Goal: Task Accomplishment & Management: Complete application form

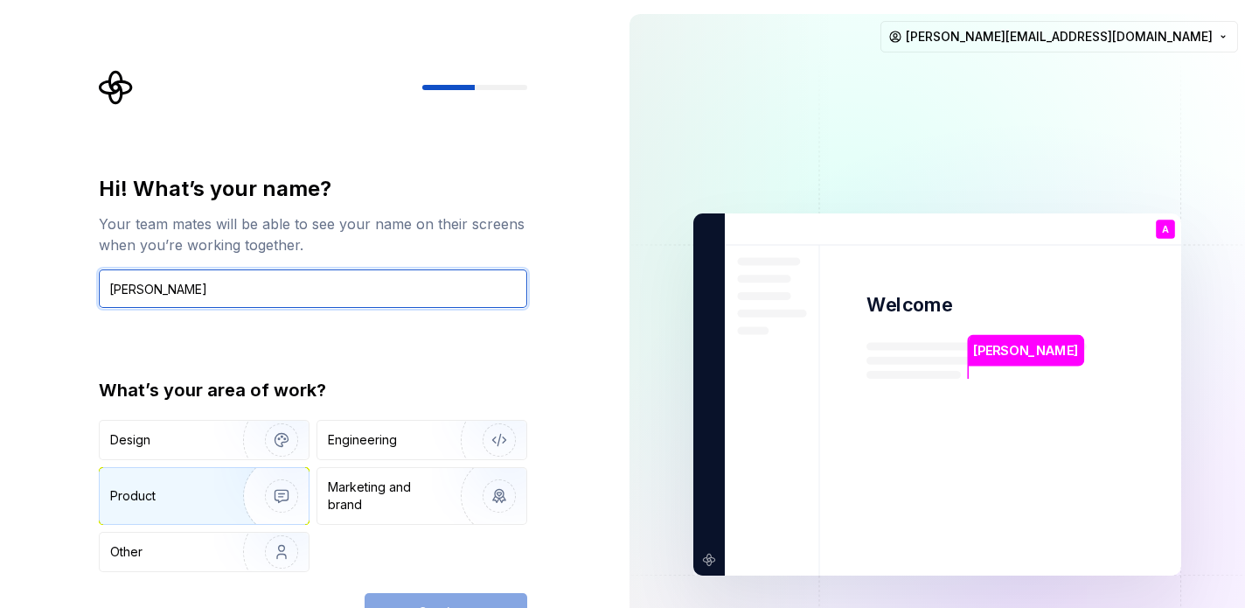
type input "[PERSON_NAME]"
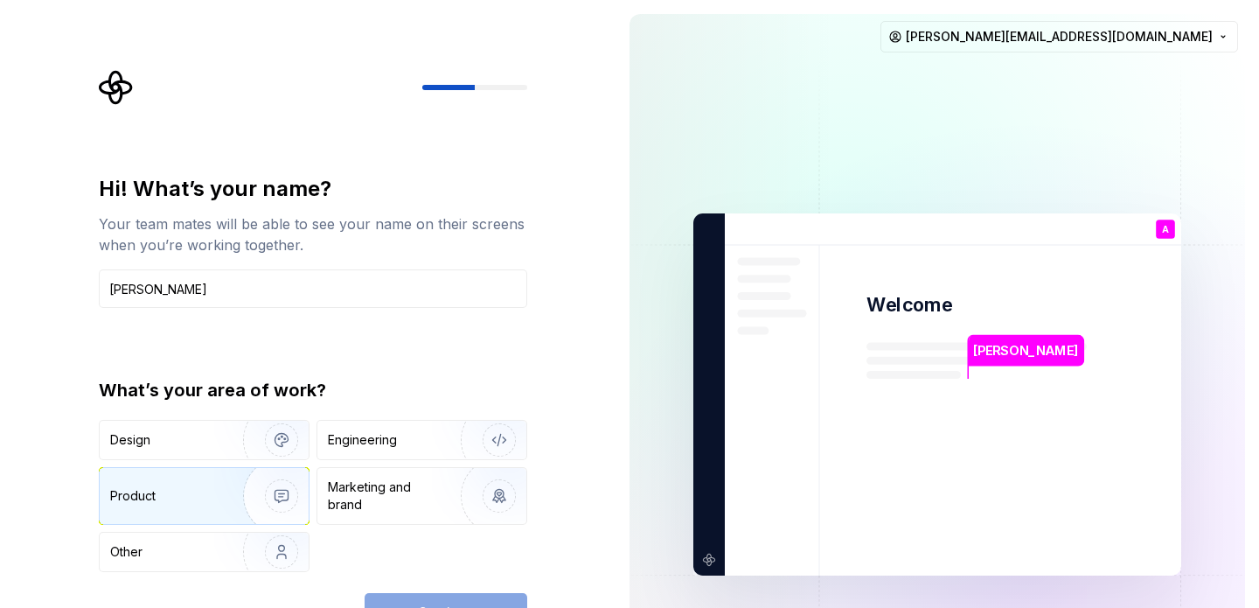
click at [184, 492] on div "Product" at bounding box center [167, 495] width 115 height 17
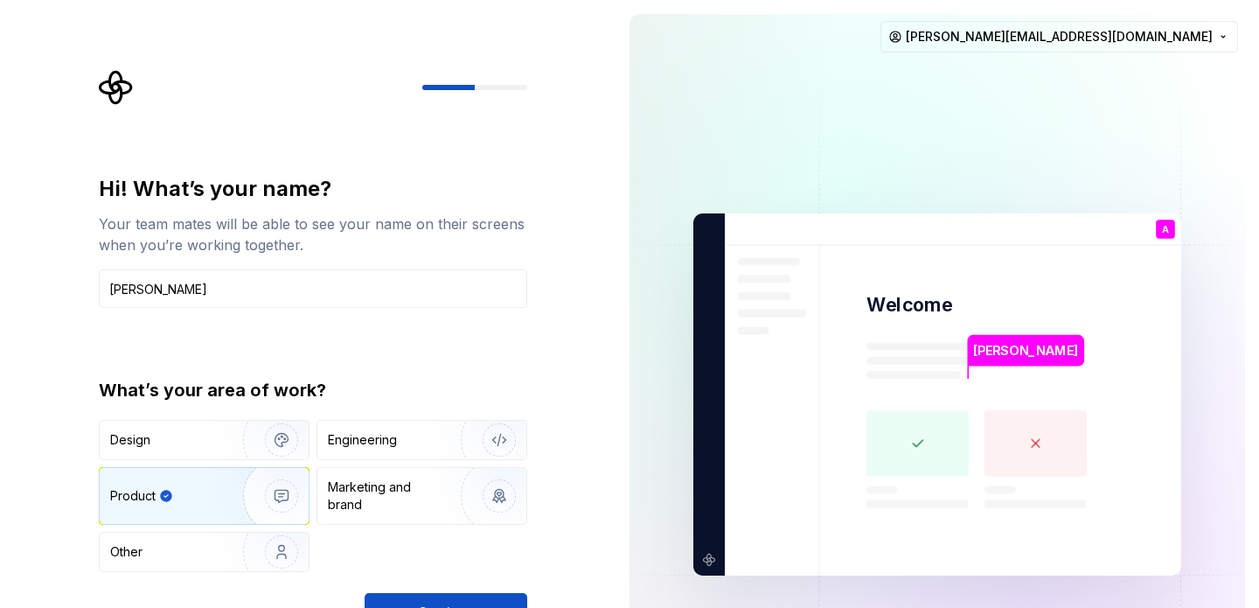
drag, startPoint x: 475, startPoint y: 602, endPoint x: 491, endPoint y: 585, distance: 24.1
click at [491, 585] on div "Hi! What’s your name? Your team mates will be able to see your name on their sc…" at bounding box center [313, 403] width 428 height 456
click at [484, 595] on button "Continue" at bounding box center [446, 612] width 163 height 38
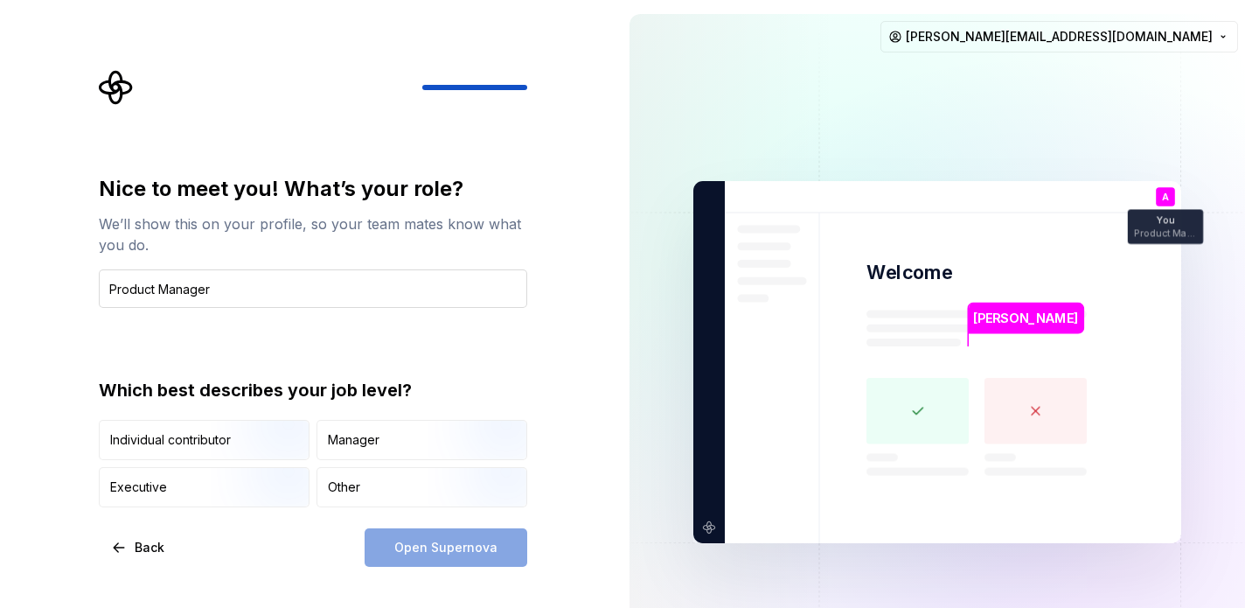
click at [111, 281] on input "Product Manager" at bounding box center [313, 288] width 428 height 38
type input "Associate Product Manager"
click at [446, 540] on div "Open Supernova" at bounding box center [446, 547] width 163 height 38
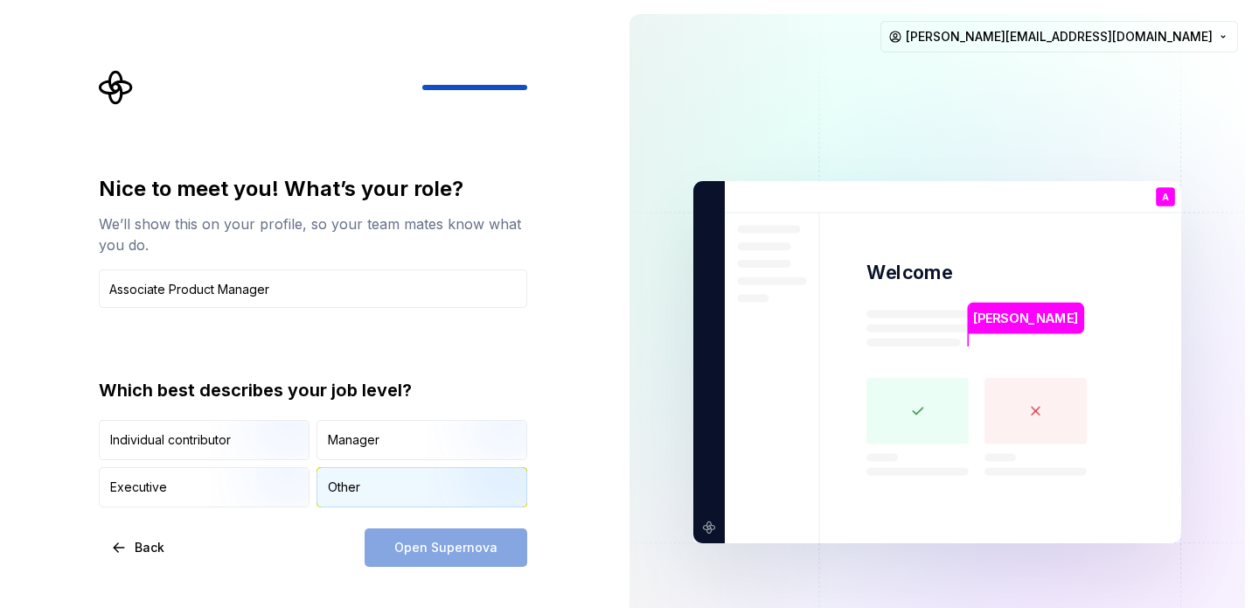
click at [368, 490] on div "Other" at bounding box center [421, 487] width 209 height 38
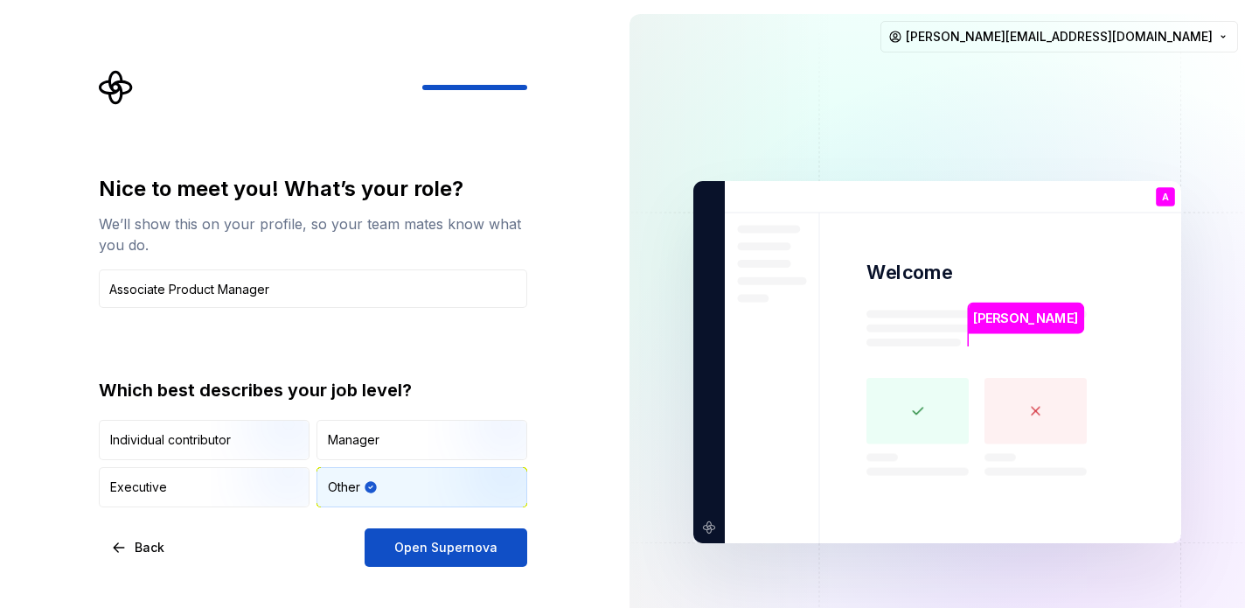
click at [490, 574] on div "Nice to meet you! What’s your role? We’ll show this on your profile, so your te…" at bounding box center [307, 362] width 615 height 724
click at [485, 568] on div "Nice to meet you! What’s your role? We’ll show this on your profile, so your te…" at bounding box center [307, 362] width 615 height 724
click at [474, 553] on span "Open Supernova" at bounding box center [445, 547] width 103 height 17
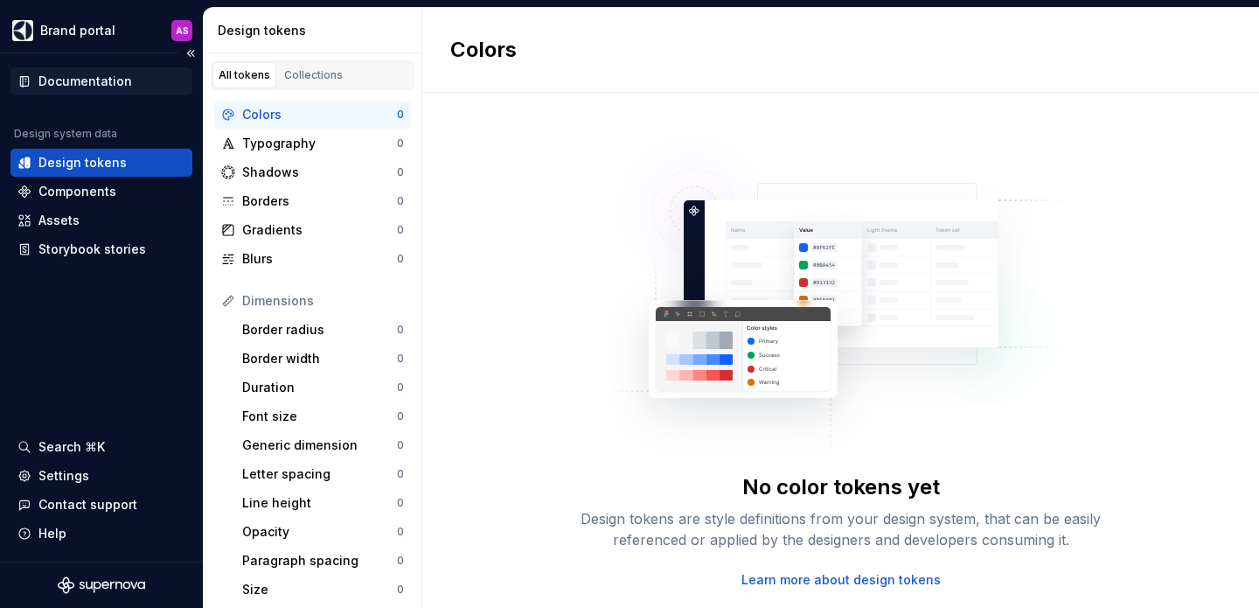
click at [129, 82] on div "Documentation" at bounding box center [101, 81] width 168 height 17
click at [332, 143] on div "Typography" at bounding box center [319, 143] width 155 height 17
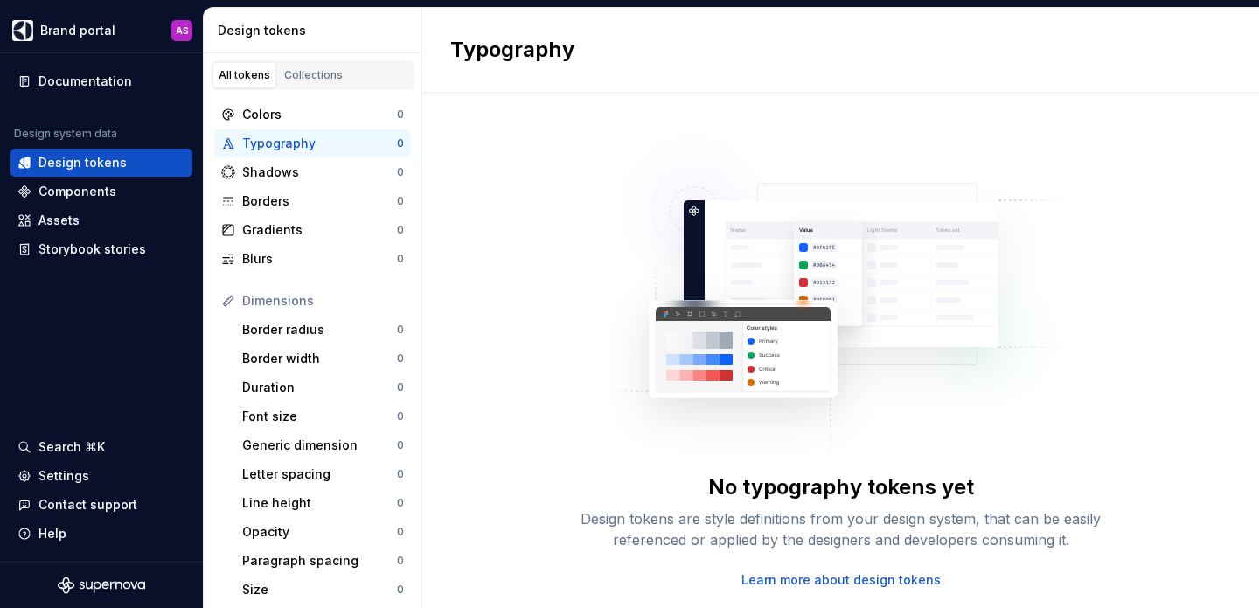
scroll to position [350, 0]
